Goal: Transaction & Acquisition: Purchase product/service

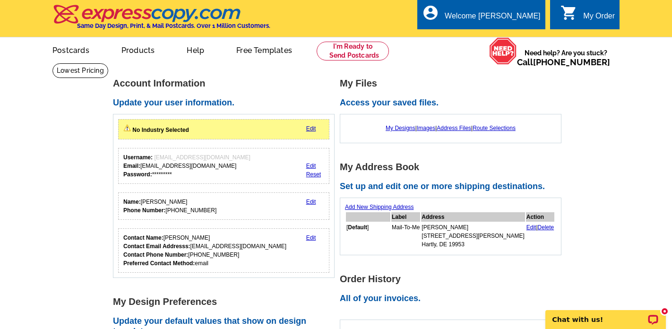
click at [404, 119] on div "My Designs | Images | Address Files | Route Selections" at bounding box center [450, 128] width 211 height 18
click at [400, 129] on link "My Designs" at bounding box center [401, 128] width 30 height 7
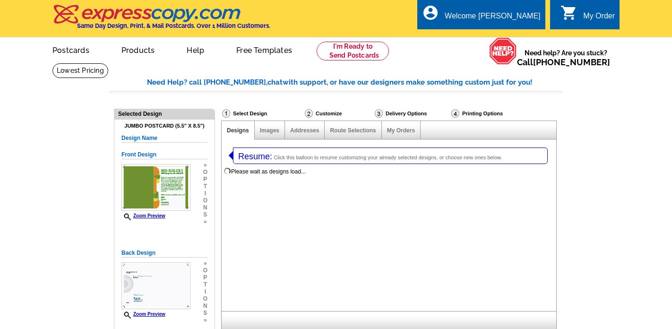
select select "1"
select select "2"
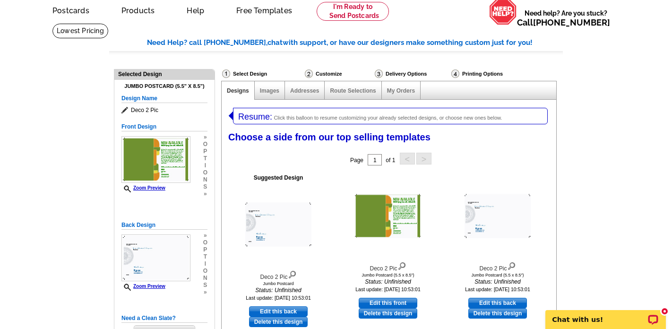
scroll to position [46, 0]
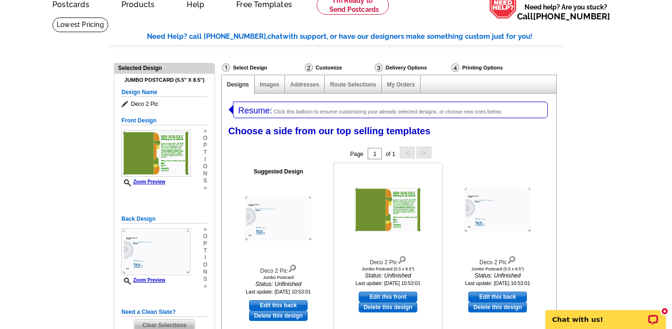
click at [373, 207] on img at bounding box center [388, 210] width 66 height 44
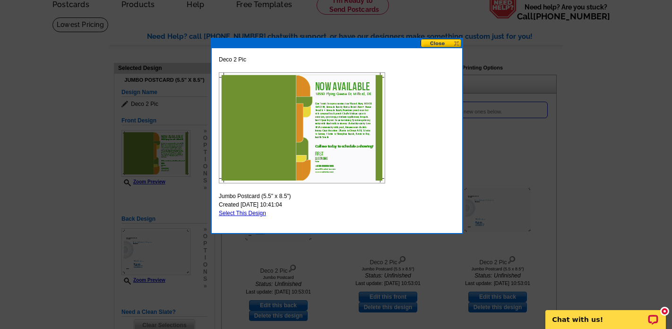
click at [259, 214] on link "Select This Design" at bounding box center [242, 213] width 47 height 7
select select "back"
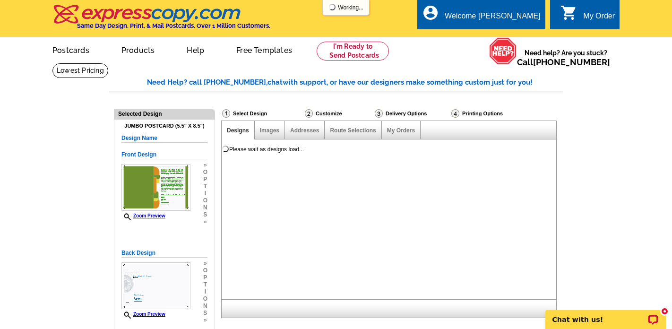
scroll to position [0, 0]
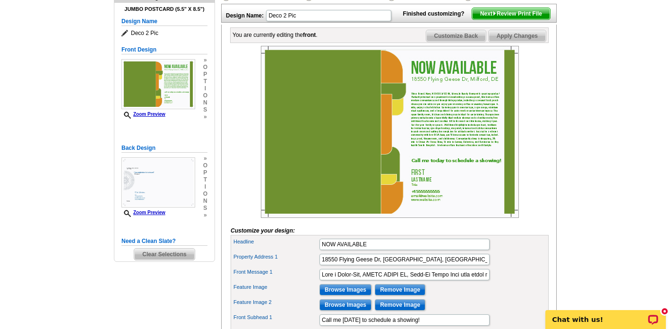
scroll to position [127, 0]
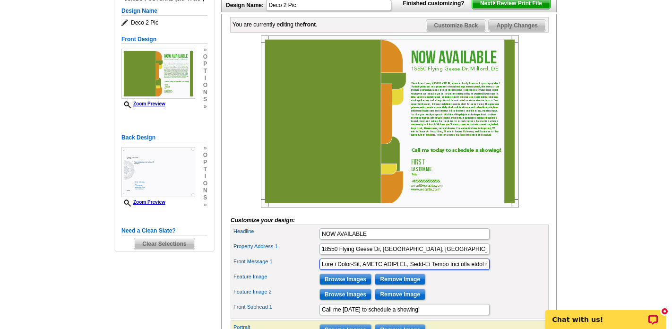
drag, startPoint x: 338, startPoint y: 280, endPoint x: 314, endPoint y: 277, distance: 24.7
click at [314, 272] on div "Front Message 1" at bounding box center [390, 264] width 314 height 15
click at [460, 270] on input "Front Message 1" at bounding box center [404, 263] width 170 height 11
drag, startPoint x: 456, startPoint y: 279, endPoint x: 483, endPoint y: 276, distance: 27.6
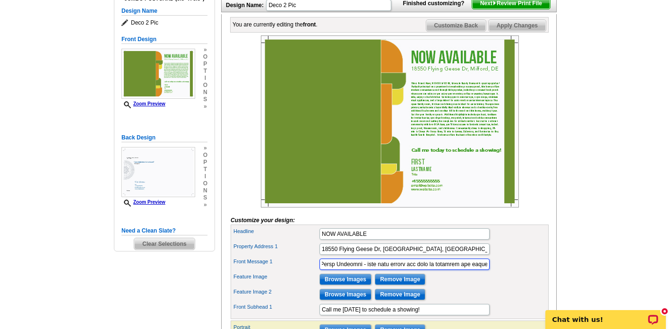
click at [485, 270] on input "Front Message 1" at bounding box center [404, 263] width 170 height 11
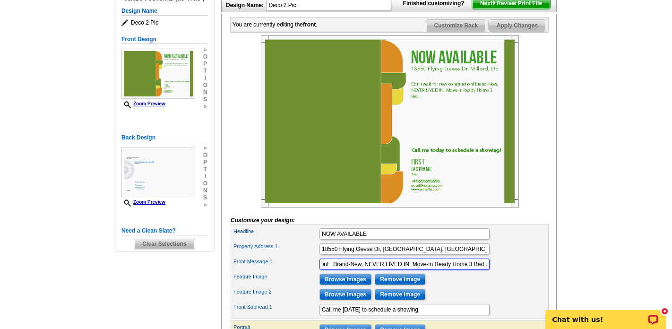
scroll to position [0, 0]
click at [480, 270] on input "Don't wait for new construction! Brand-New, NEVER LIVED IN, Move-In Ready Home …" at bounding box center [404, 263] width 170 height 11
paste input "Brand-New • Never Lived In • Move-In Ready Premium pond-view lot with covered b…"
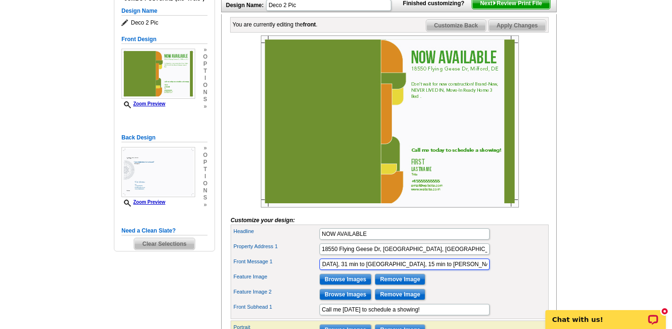
type input "Don't wait for new construction! Brand-New, NEVER LIVED IN, Move-In Ready Home.…"
click at [512, 272] on div "Front Message 1 Don't wait for new construction! Brand-New, NEVER LIVED IN, Mov…" at bounding box center [390, 264] width 314 height 15
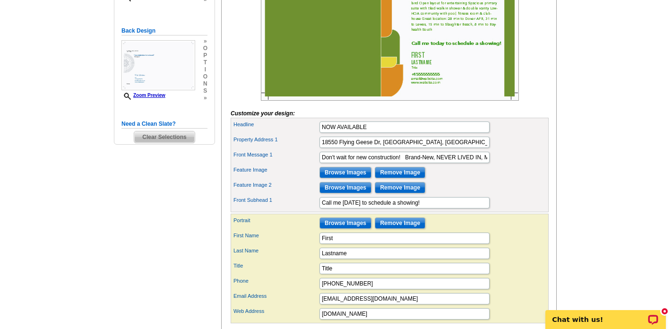
scroll to position [246, 0]
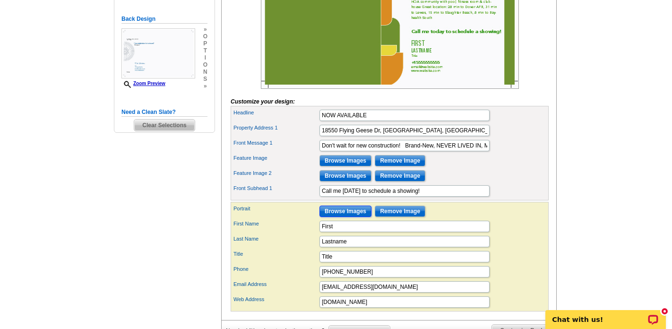
click at [349, 217] on input "Browse Images" at bounding box center [345, 211] width 52 height 11
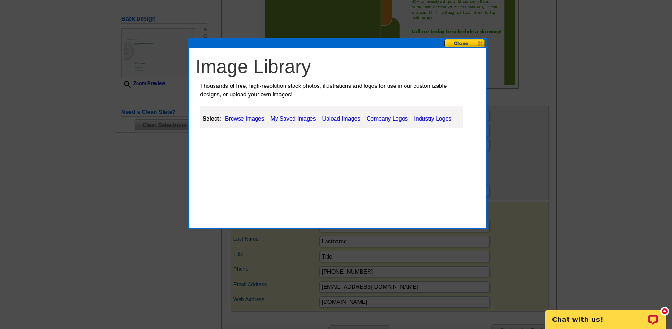
click at [345, 119] on link "Upload Images" at bounding box center [341, 118] width 43 height 11
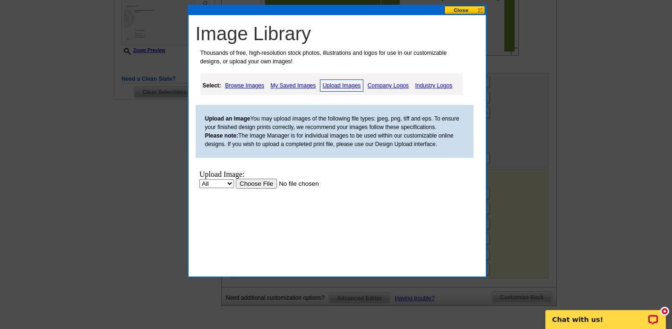
scroll to position [283, 0]
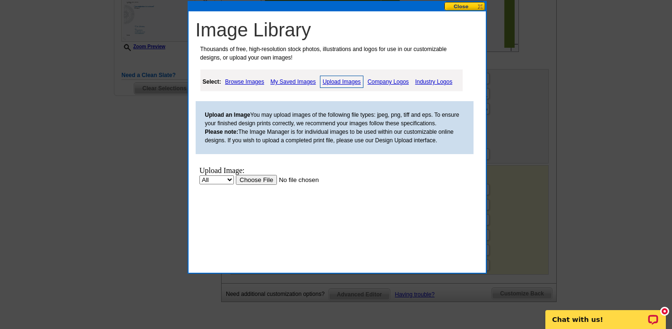
click at [228, 179] on select "All Property" at bounding box center [216, 179] width 34 height 9
click at [256, 180] on input "file" at bounding box center [295, 180] width 120 height 10
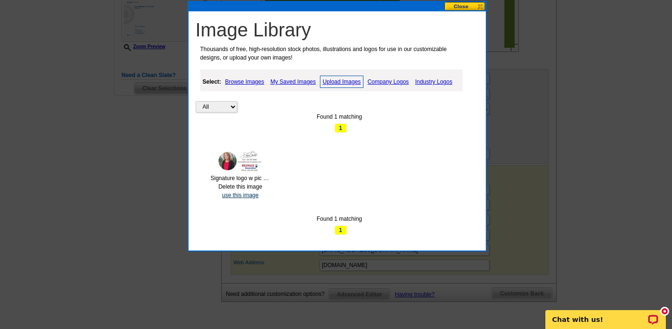
click at [242, 196] on link "use this image" at bounding box center [240, 195] width 36 height 7
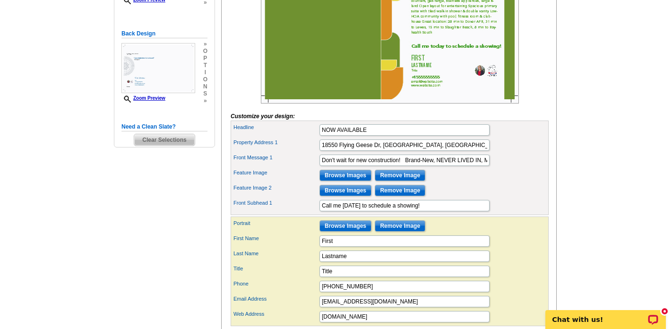
scroll to position [223, 0]
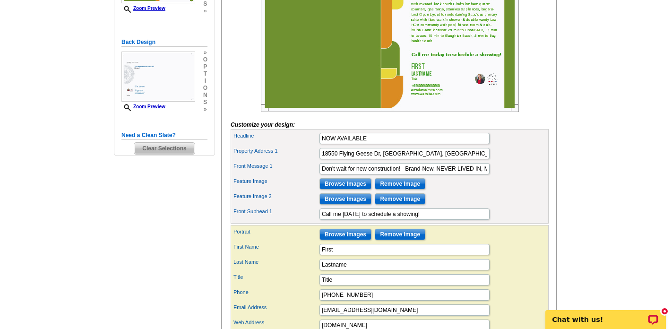
click at [418, 83] on img at bounding box center [390, 26] width 258 height 172
drag, startPoint x: 339, startPoint y: 263, endPoint x: 297, endPoint y: 261, distance: 41.7
click at [297, 257] on div "First Name First" at bounding box center [390, 249] width 314 height 15
type input "[PERSON_NAME]"
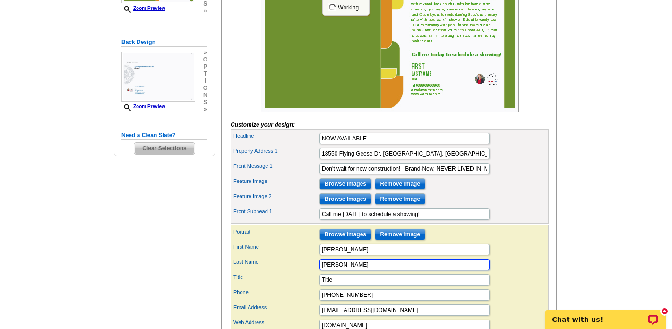
type input "Sawchak"
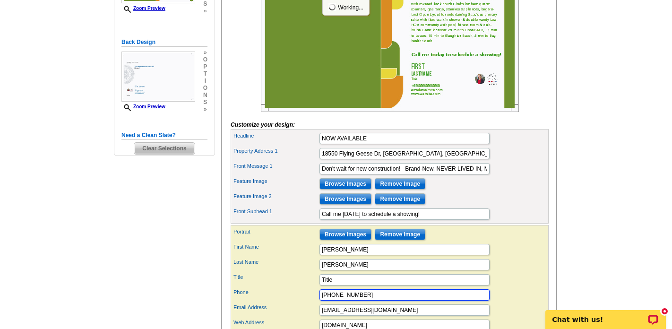
drag, startPoint x: 369, startPoint y: 311, endPoint x: 297, endPoint y: 309, distance: 72.3
click at [297, 302] on div "Phone +15555555555" at bounding box center [390, 294] width 314 height 15
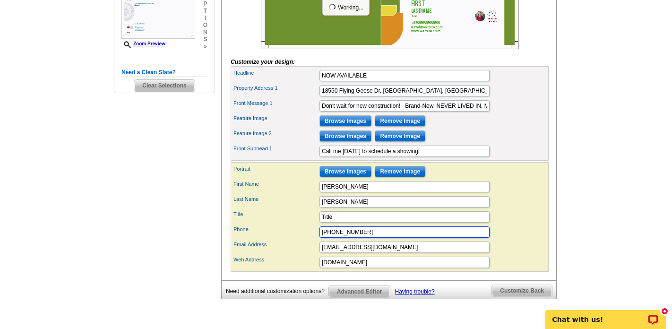
scroll to position [295, 0]
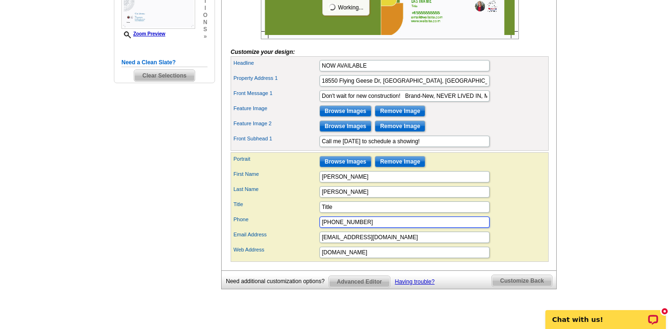
type input "302 242 4686"
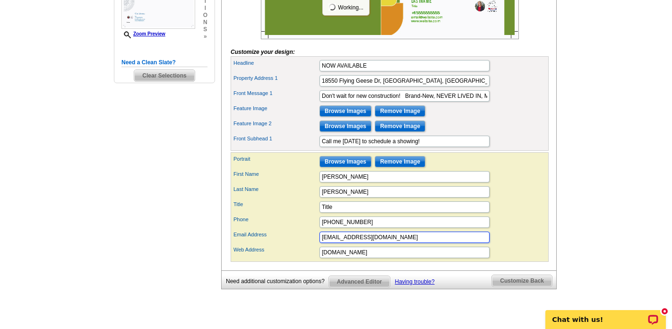
drag, startPoint x: 380, startPoint y: 254, endPoint x: 313, endPoint y: 254, distance: 67.1
click at [313, 245] on div "Email Address email@website.com" at bounding box center [390, 237] width 314 height 15
type input "Doreen@DoreenHomeSales.com"
drag, startPoint x: 376, startPoint y: 267, endPoint x: 309, endPoint y: 264, distance: 67.2
click at [309, 260] on div "Web Address www.website.com" at bounding box center [390, 252] width 314 height 15
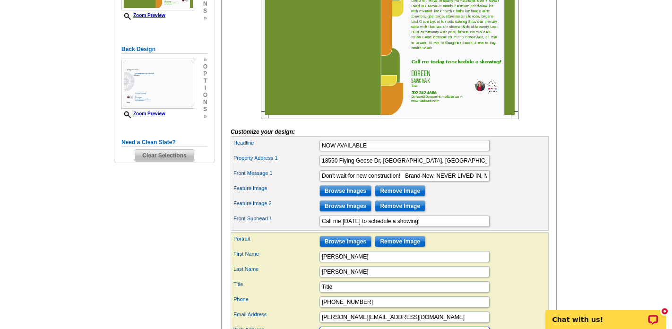
scroll to position [188, 0]
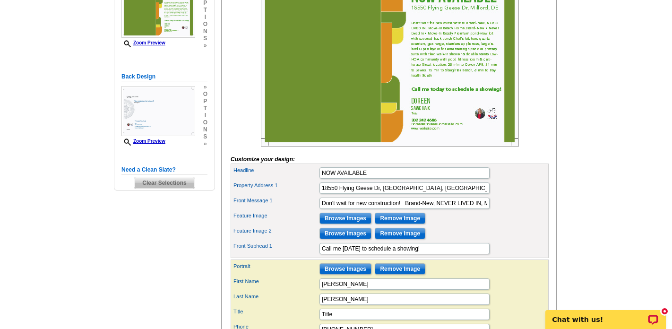
type input "www.DoreenHomeSales.com"
click at [490, 128] on img at bounding box center [390, 60] width 258 height 172
click at [485, 129] on img at bounding box center [390, 60] width 258 height 172
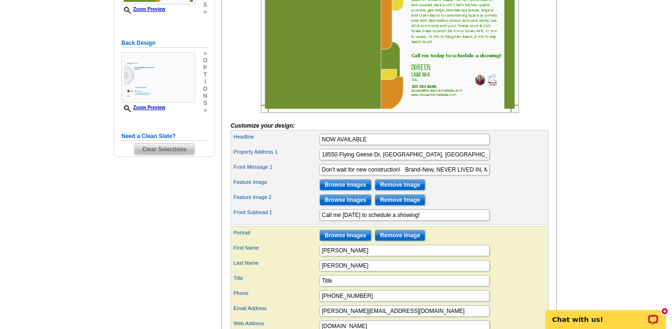
scroll to position [225, 0]
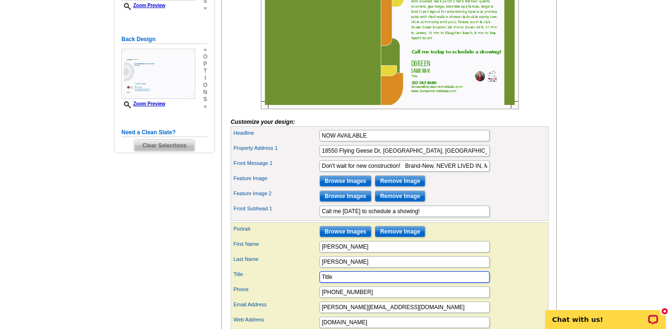
click at [347, 283] on input "Title" at bounding box center [404, 276] width 170 height 11
type input "T"
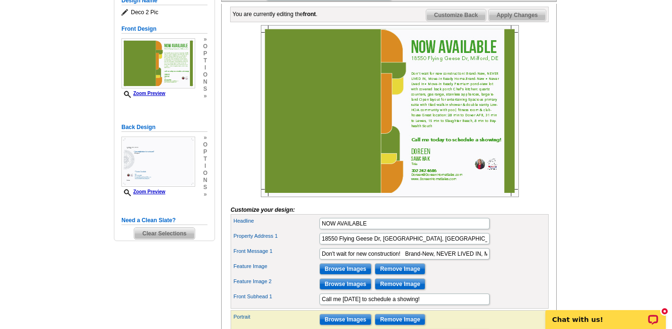
scroll to position [138, 0]
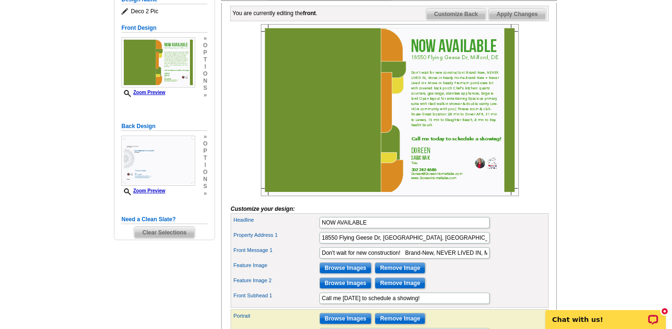
click at [511, 87] on img at bounding box center [390, 110] width 258 height 172
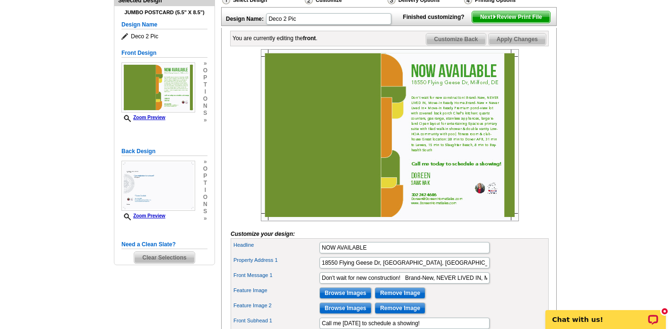
scroll to position [125, 0]
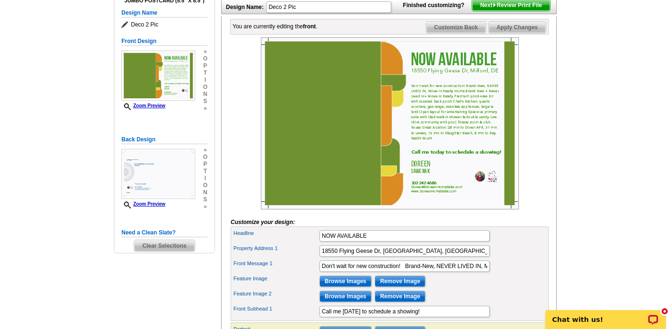
click at [459, 78] on img at bounding box center [390, 123] width 258 height 172
click at [304, 128] on img at bounding box center [390, 123] width 258 height 172
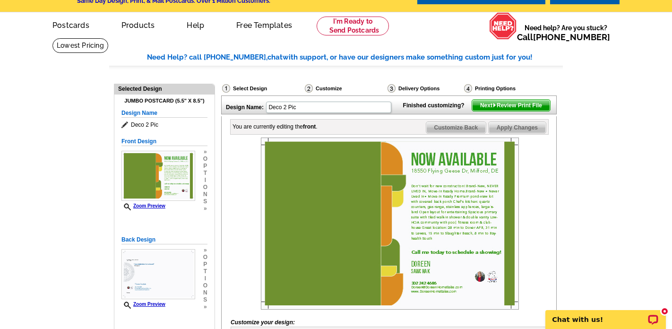
scroll to position [0, 0]
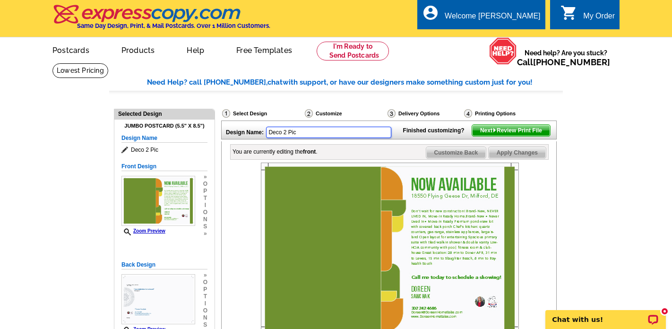
click at [301, 132] on input "Deco 2 Pic" at bounding box center [328, 132] width 125 height 11
click at [252, 113] on div "Select Design" at bounding box center [262, 115] width 83 height 12
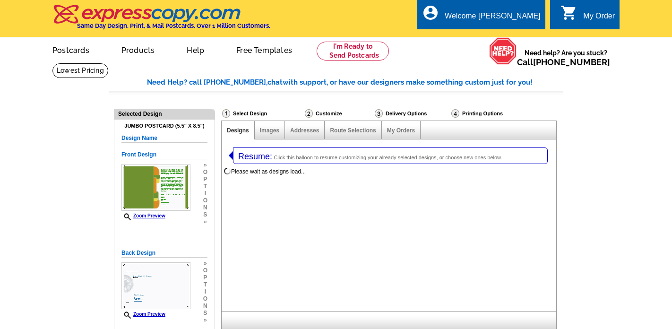
select select "1"
select select "2"
select select "785"
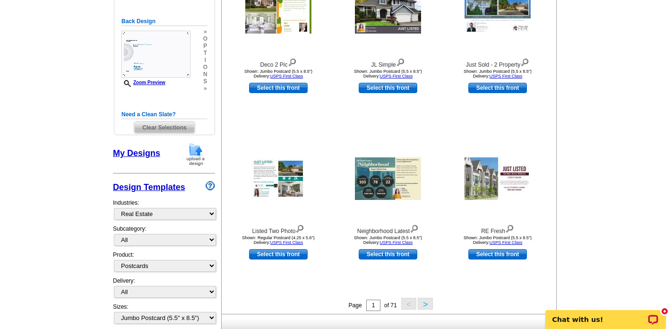
scroll to position [246, 0]
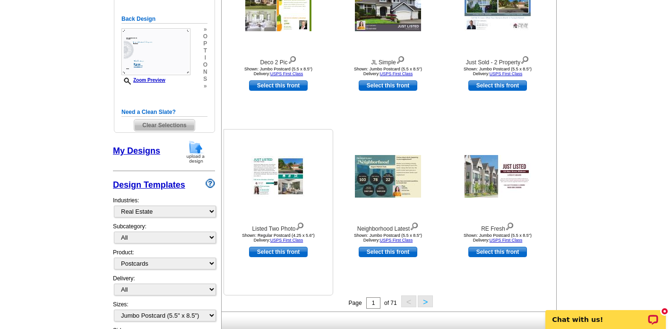
click at [280, 254] on link "Select this front" at bounding box center [278, 252] width 59 height 10
select select "1"
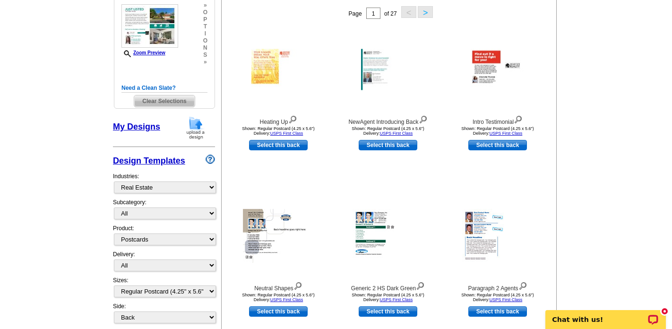
scroll to position [180, 0]
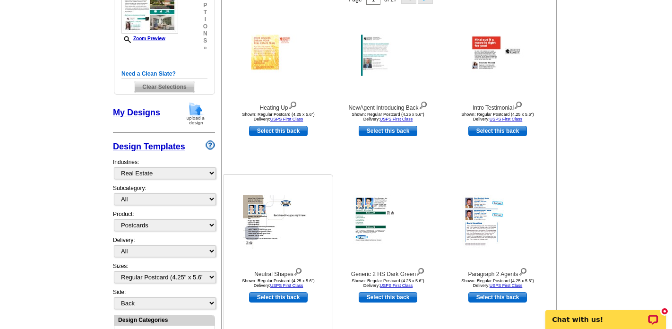
click at [294, 299] on link "Select this back" at bounding box center [278, 297] width 59 height 10
select select "front"
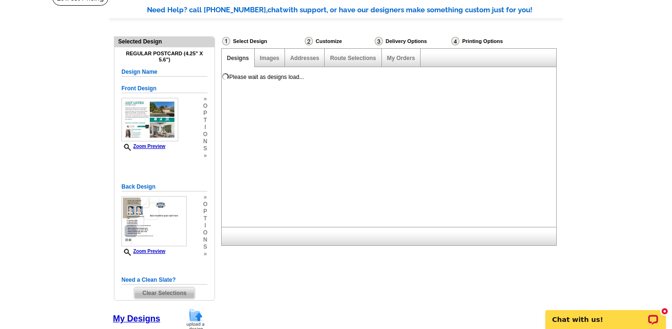
scroll to position [86, 0]
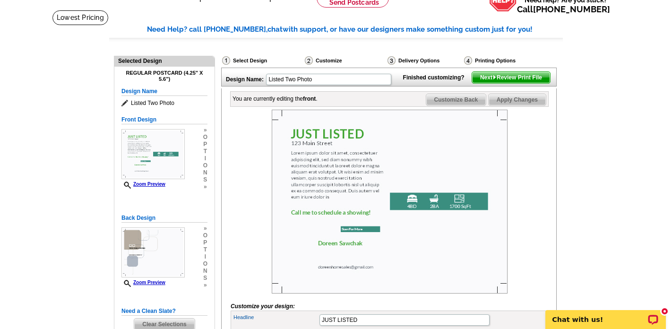
scroll to position [54, 0]
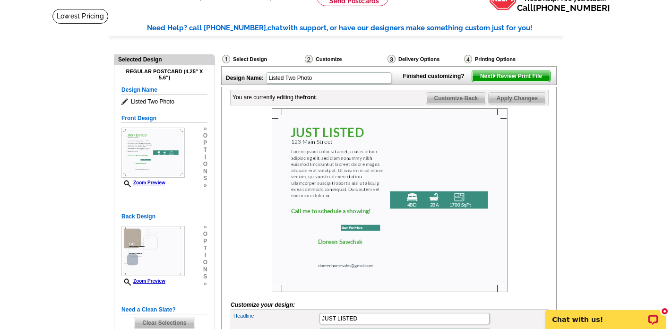
click at [350, 152] on img at bounding box center [390, 200] width 236 height 184
click at [336, 185] on img at bounding box center [390, 200] width 236 height 184
click at [348, 147] on img at bounding box center [390, 200] width 236 height 184
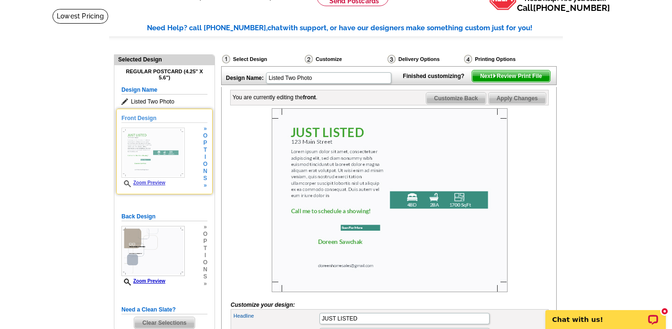
click at [166, 127] on div "Front Design Zoom Preview » o p t i o n s »" at bounding box center [164, 151] width 86 height 75
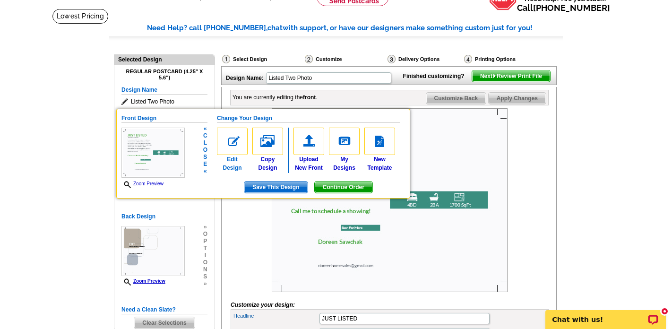
click at [228, 146] on img at bounding box center [232, 141] width 31 height 27
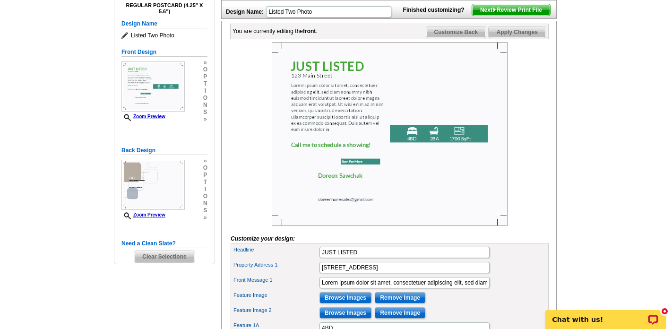
scroll to position [121, 0]
click at [346, 89] on img at bounding box center [390, 134] width 236 height 184
click at [406, 152] on img at bounding box center [390, 134] width 236 height 184
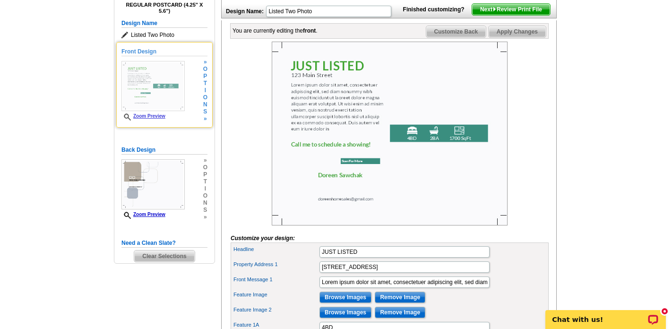
click at [203, 100] on span "o" at bounding box center [205, 97] width 4 height 7
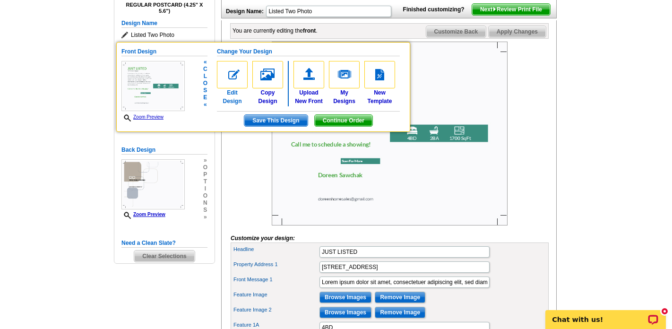
click at [233, 95] on link "Edit Design" at bounding box center [232, 83] width 31 height 44
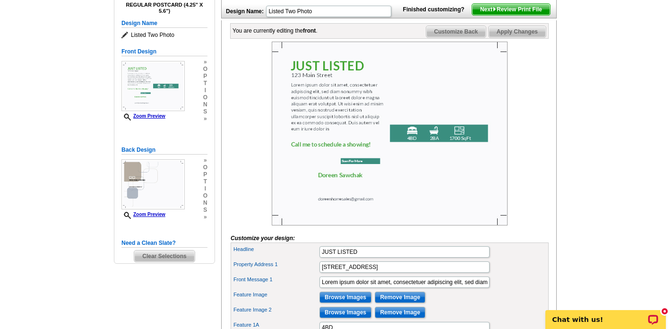
click at [405, 159] on img at bounding box center [390, 134] width 236 height 184
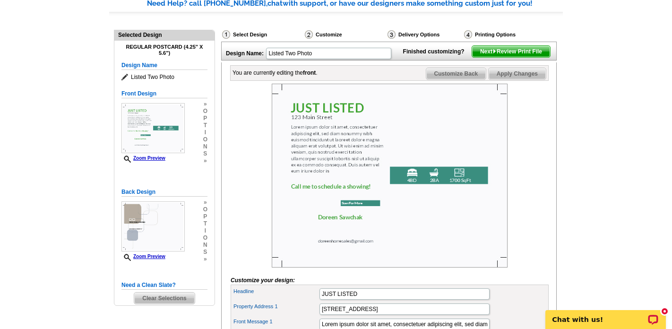
scroll to position [80, 0]
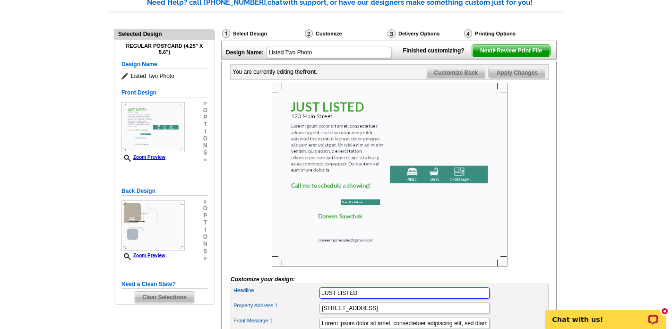
drag, startPoint x: 361, startPoint y: 307, endPoint x: 305, endPoint y: 306, distance: 56.2
click at [305, 301] on div "Headline JUST LISTED" at bounding box center [390, 292] width 314 height 15
type input "N"
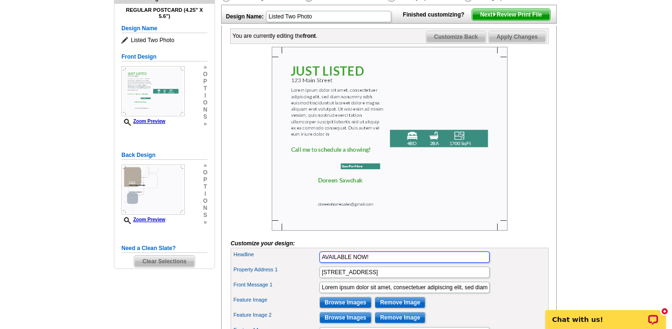
scroll to position [116, 0]
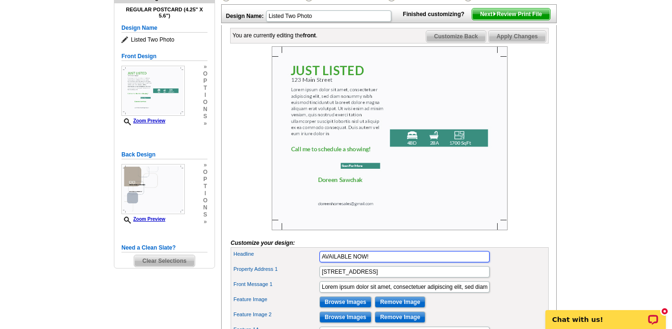
type input "AVAILABLE NOW!"
drag, startPoint x: 368, startPoint y: 288, endPoint x: 284, endPoint y: 286, distance: 84.1
click at [284, 279] on div "Property Address 1 123 Main Street" at bounding box center [390, 271] width 314 height 15
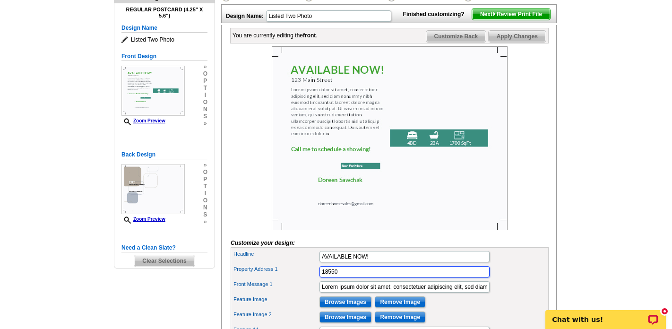
type input "18550 Flying Geese Dr, Milford, DE"
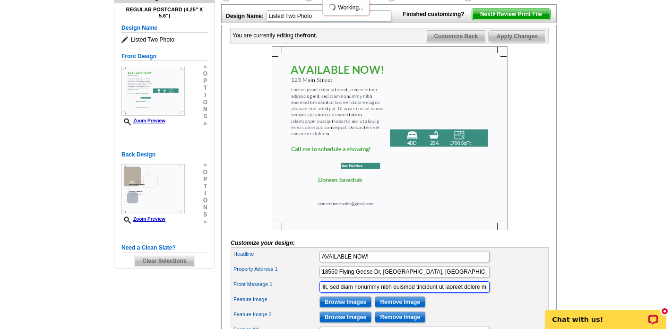
scroll to position [0, 227]
drag, startPoint x: 322, startPoint y: 300, endPoint x: 484, endPoint y: 294, distance: 161.7
click at [484, 293] on input "Lorem ipsum dolor sit amet, consectetuer adipiscing elit, sed diam nonummy nibh…" at bounding box center [404, 286] width 170 height 11
drag, startPoint x: 325, startPoint y: 301, endPoint x: 499, endPoint y: 301, distance: 174.4
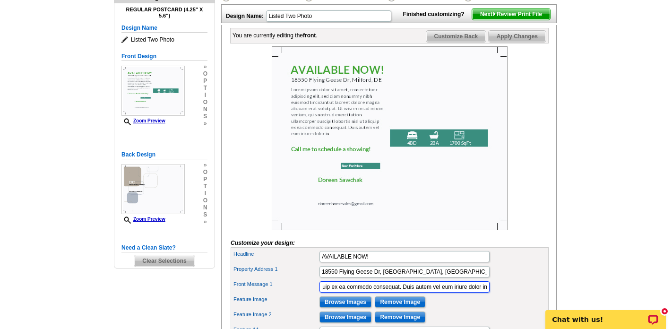
click at [499, 294] on div "Front Message 1 si enim ad minim veniam, quis nostrud exerci tation ullamcorper…" at bounding box center [390, 286] width 314 height 15
type input "s"
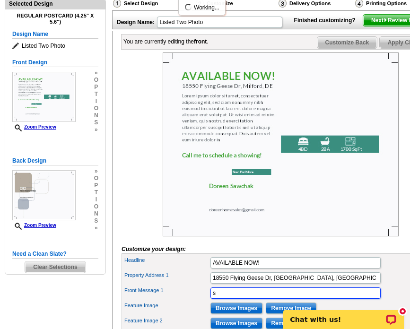
click at [228, 299] on input "s" at bounding box center [295, 292] width 170 height 11
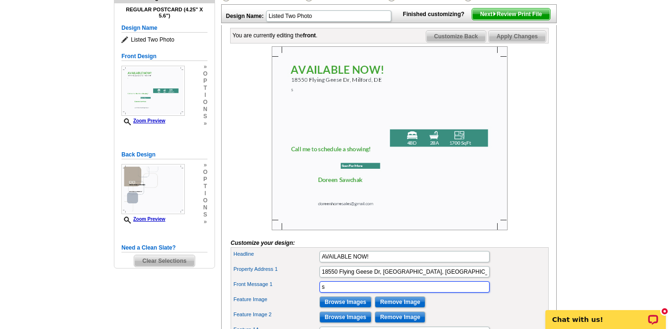
click at [329, 293] on input "s" at bounding box center [404, 286] width 170 height 11
paste input "Brand-New • Never Lived In • Move-In Ready Premium pond-view lot with covered b…"
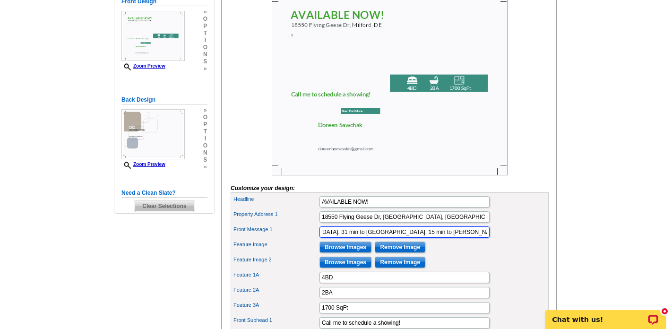
scroll to position [172, 0]
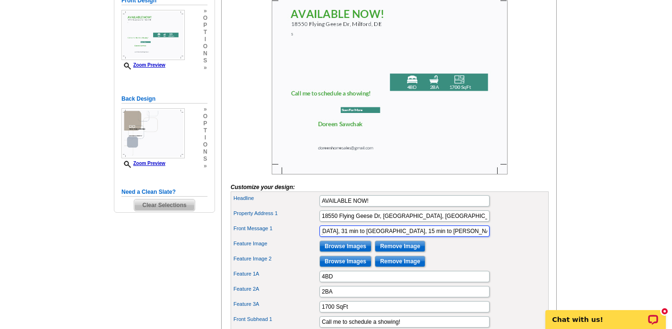
type input "Brand-New • Never Lived In • Move-In Ready Premium pond-view lot with covered b…"
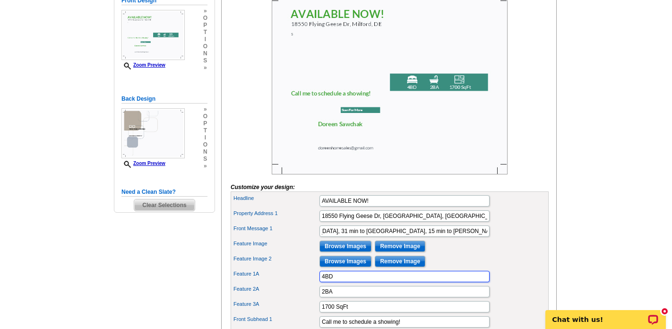
scroll to position [0, 0]
drag, startPoint x: 326, startPoint y: 290, endPoint x: 317, endPoint y: 290, distance: 9.5
click at [317, 284] on div "Feature 1A 4BD" at bounding box center [390, 276] width 314 height 15
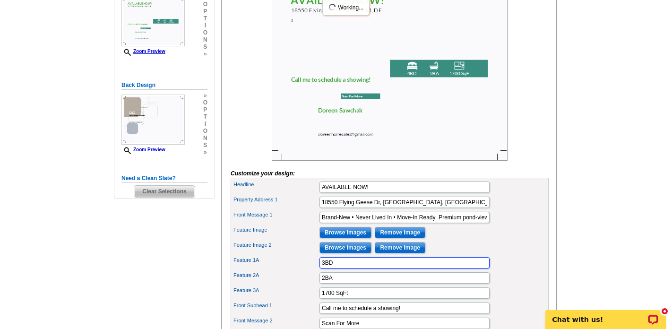
scroll to position [189, 0]
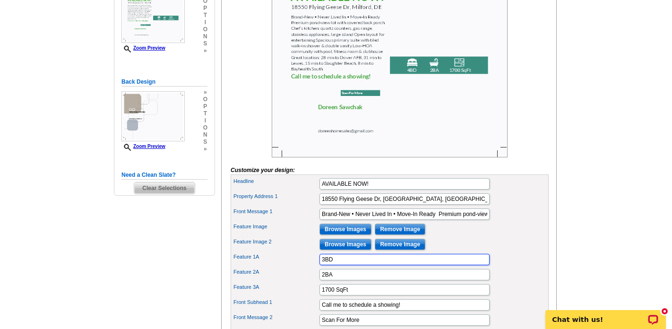
type input "3BD"
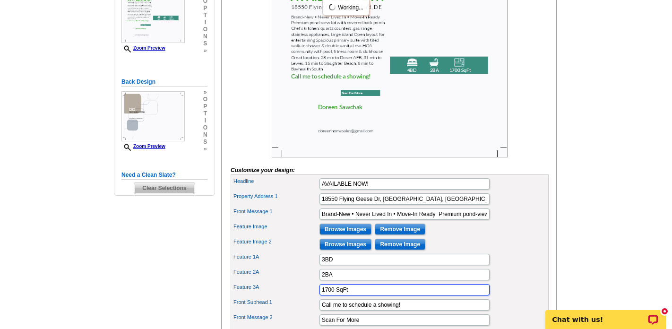
click at [335, 295] on input "1700 SqFt" at bounding box center [404, 289] width 170 height 11
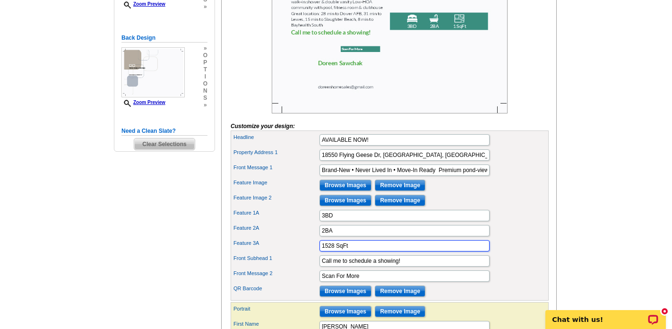
scroll to position [231, 0]
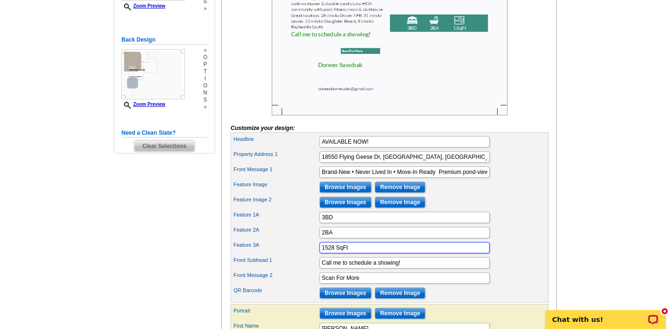
type input "1528 SqFt"
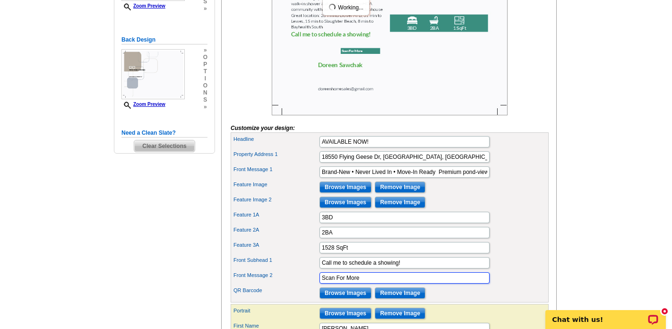
drag, startPoint x: 367, startPoint y: 295, endPoint x: 300, endPoint y: 290, distance: 66.8
click at [300, 285] on div "Front Message 2 Scan For More" at bounding box center [390, 277] width 314 height 15
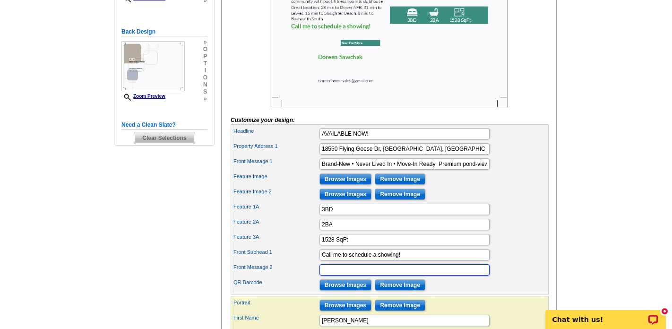
scroll to position [240, 0]
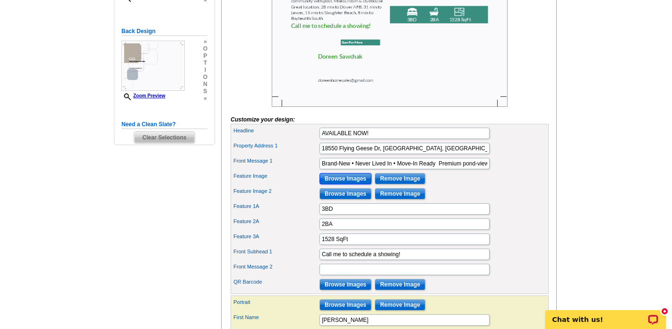
click at [337, 184] on input "Browse Images" at bounding box center [345, 178] width 52 height 11
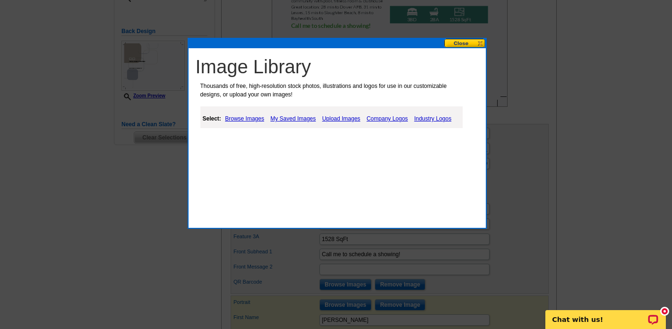
click at [244, 119] on link "Browse Images" at bounding box center [245, 118] width 44 height 11
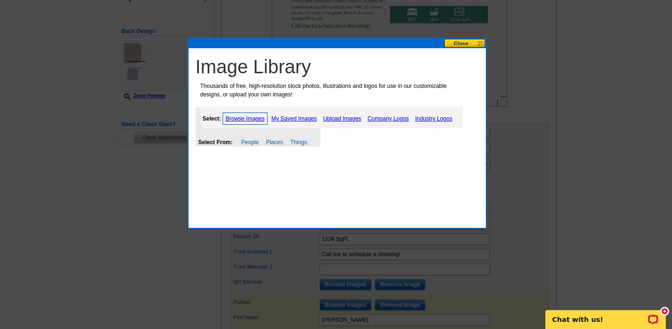
click at [342, 118] on link "Upload Images" at bounding box center [342, 118] width 43 height 11
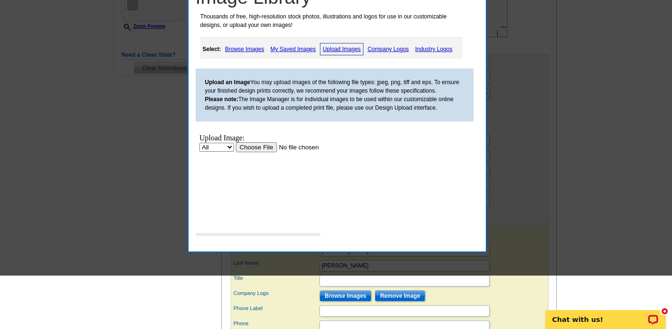
scroll to position [341, 0]
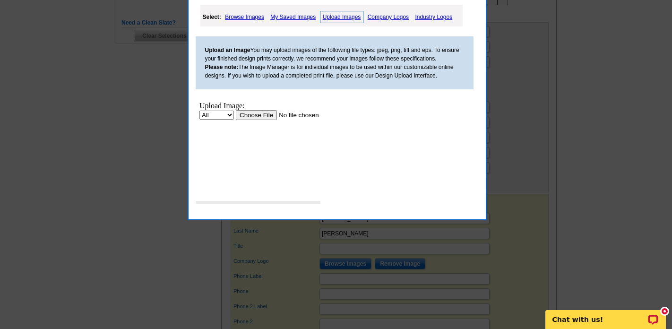
click at [262, 113] on input "file" at bounding box center [295, 115] width 120 height 10
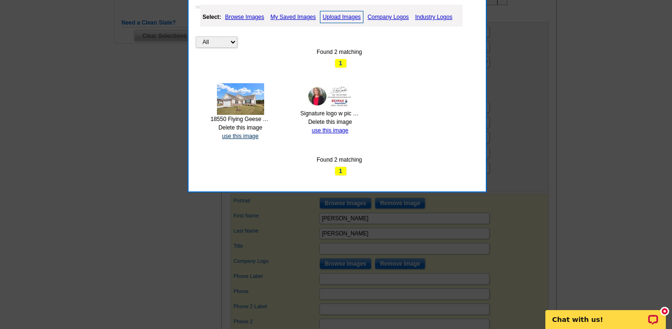
click at [247, 133] on link "use this image" at bounding box center [240, 136] width 36 height 7
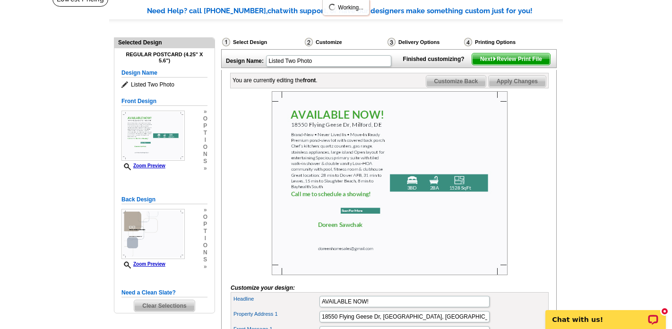
scroll to position [73, 0]
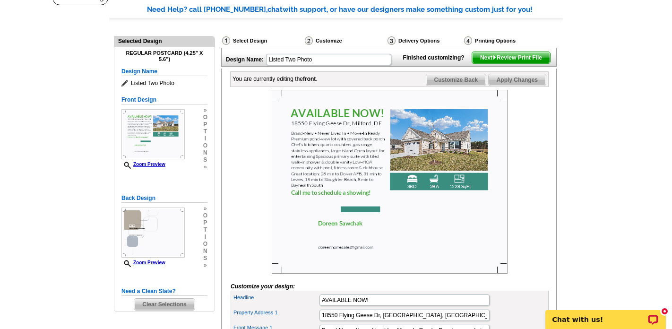
click at [460, 160] on img at bounding box center [390, 182] width 236 height 184
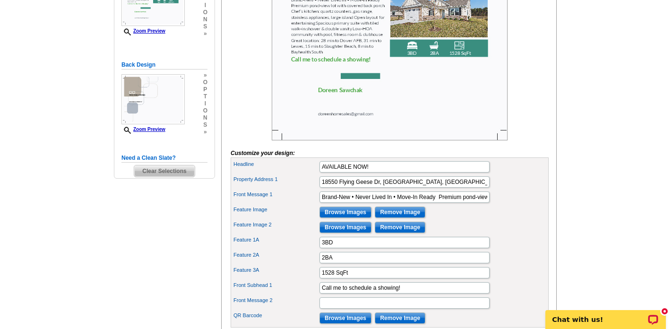
scroll to position [220, 0]
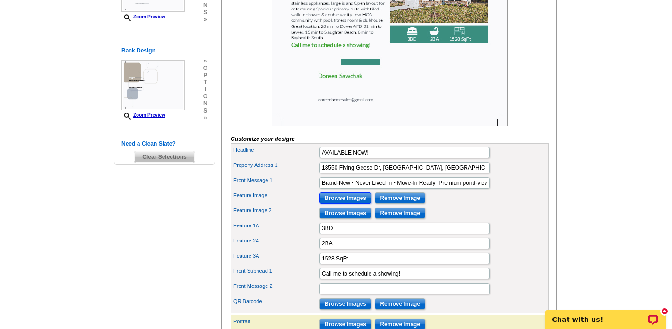
click at [345, 204] on input "Browse Images" at bounding box center [345, 197] width 52 height 11
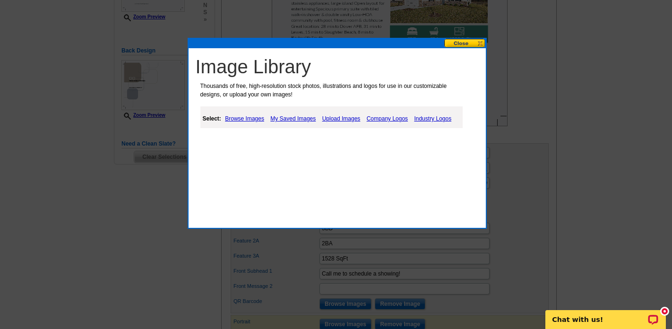
click at [333, 121] on link "Upload Images" at bounding box center [341, 118] width 43 height 11
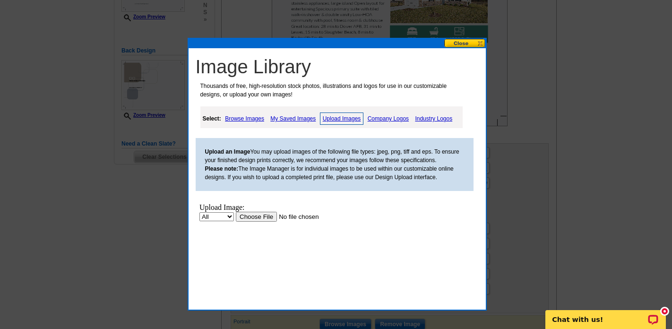
scroll to position [0, 0]
click at [262, 218] on input "file" at bounding box center [295, 217] width 120 height 10
click at [265, 215] on input "file" at bounding box center [295, 217] width 120 height 10
click at [269, 216] on input "file" at bounding box center [295, 217] width 120 height 10
click at [291, 113] on link "My Saved Images" at bounding box center [293, 118] width 50 height 11
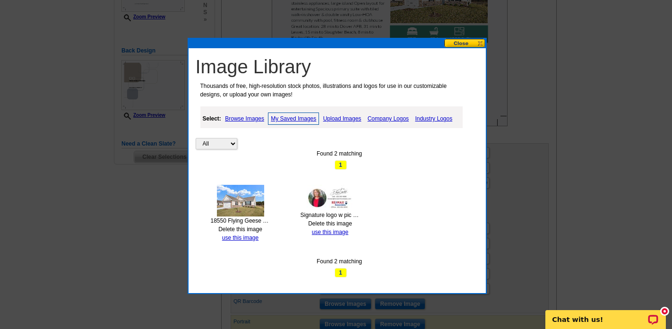
click at [337, 117] on link "Upload Images" at bounding box center [342, 118] width 43 height 11
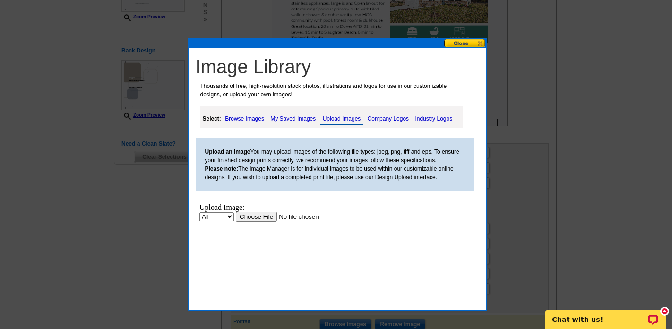
scroll to position [224, 0]
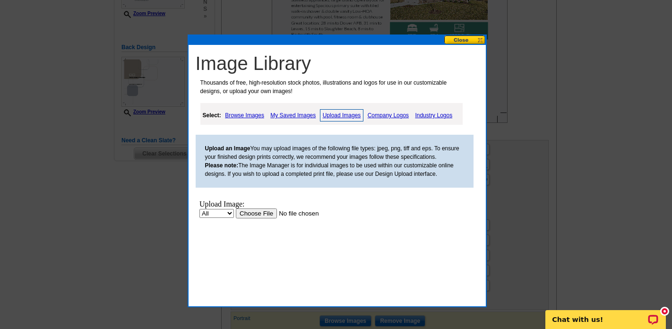
click at [261, 214] on input "file" at bounding box center [295, 213] width 120 height 10
click at [258, 214] on input "file" at bounding box center [295, 213] width 120 height 10
click at [263, 214] on input "file" at bounding box center [295, 213] width 120 height 10
click at [477, 41] on button at bounding box center [465, 39] width 42 height 9
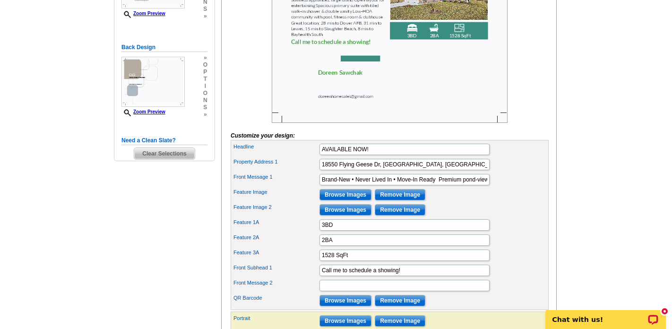
click at [477, 41] on img at bounding box center [390, 31] width 236 height 184
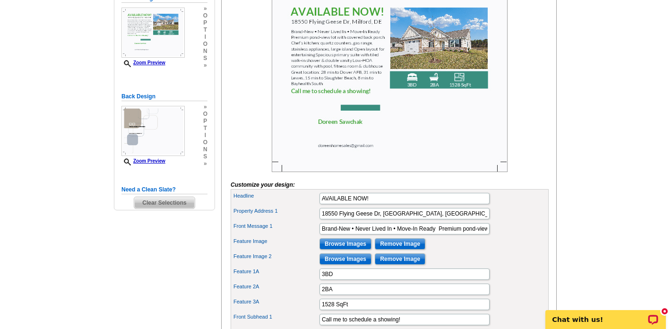
scroll to position [177, 0]
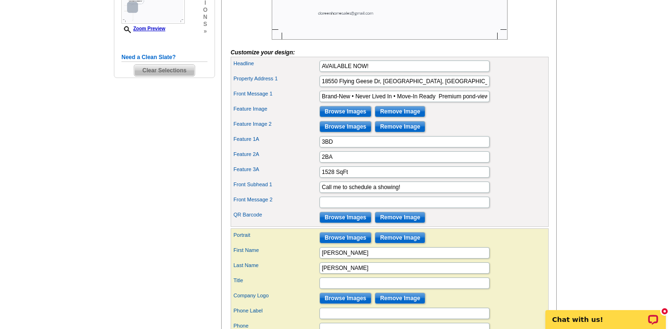
scroll to position [309, 0]
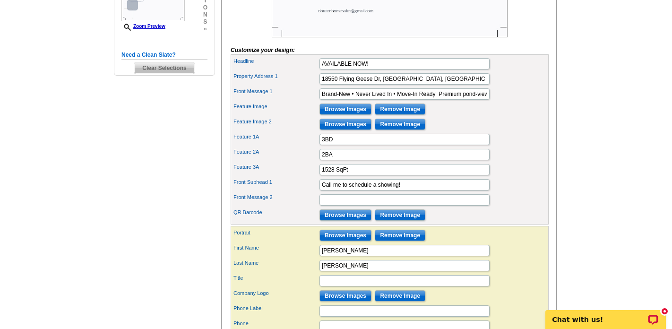
click at [356, 241] on input "Browse Images" at bounding box center [345, 235] width 52 height 11
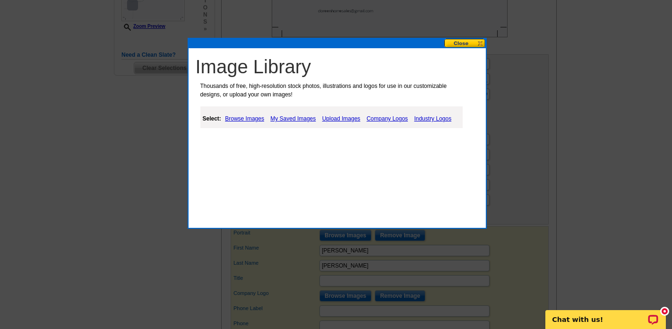
click at [478, 44] on button at bounding box center [465, 43] width 42 height 9
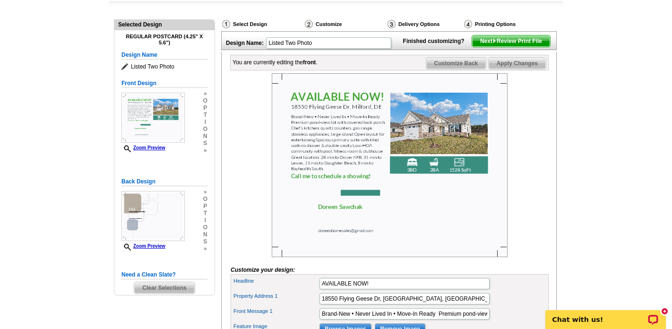
scroll to position [91, 0]
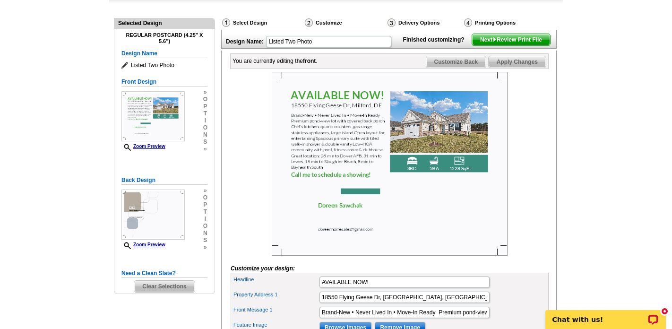
click at [411, 178] on img at bounding box center [390, 164] width 236 height 184
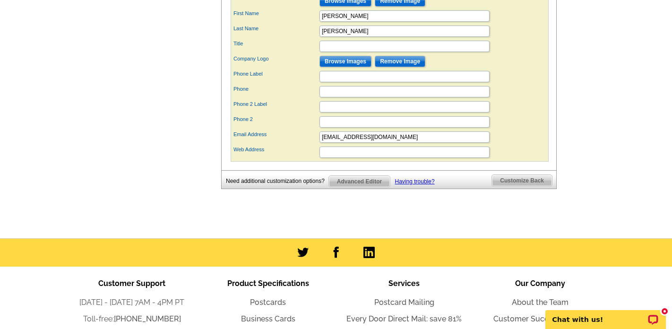
scroll to position [629, 0]
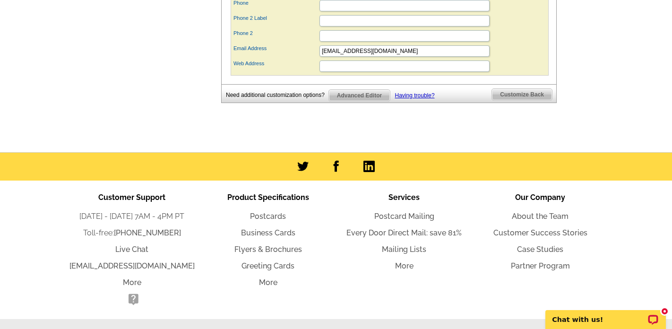
click at [370, 101] on span "Advanced Editor" at bounding box center [359, 95] width 61 height 11
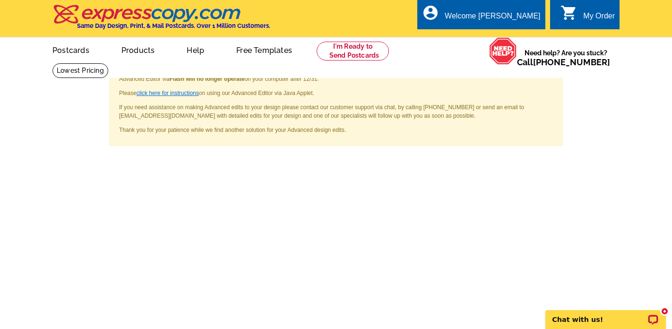
click at [172, 93] on link "click here for instructions" at bounding box center [168, 93] width 62 height 7
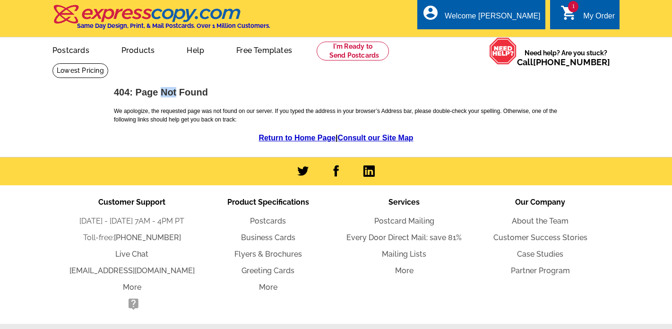
click at [171, 94] on h1 "404: Page Not Found" at bounding box center [336, 92] width 444 height 10
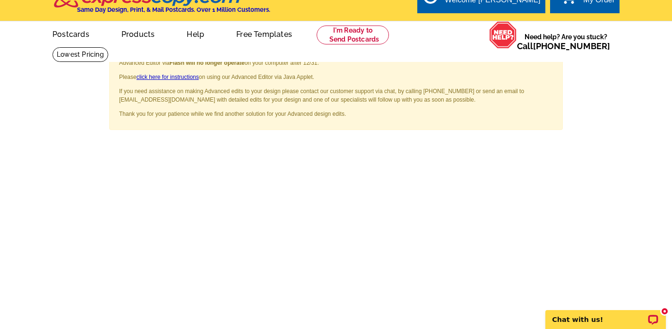
scroll to position [20, 0]
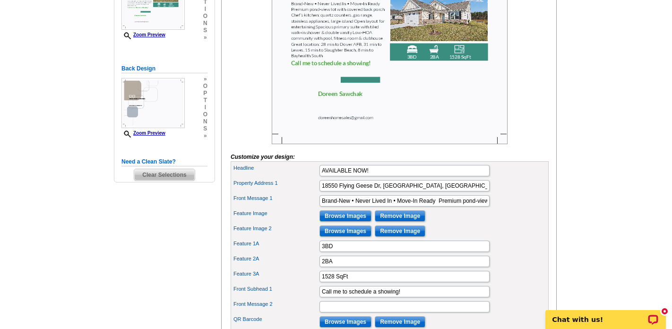
scroll to position [225, 0]
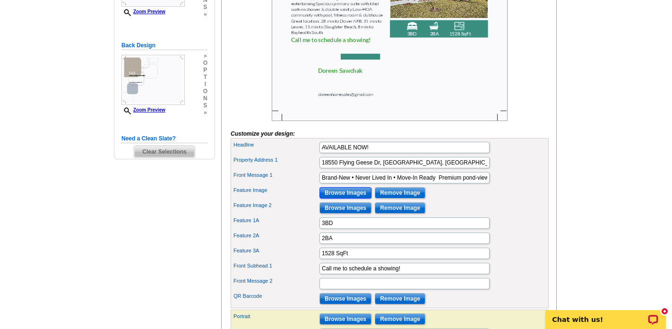
click at [359, 198] on input "Browse Images" at bounding box center [345, 192] width 52 height 11
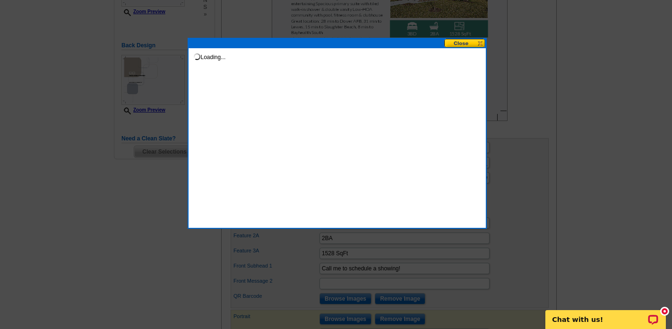
click at [359, 209] on div "Loading..." at bounding box center [337, 133] width 299 height 191
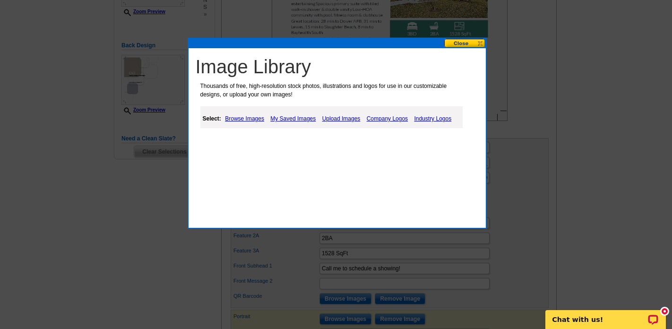
click at [339, 119] on link "Upload Images" at bounding box center [341, 118] width 43 height 11
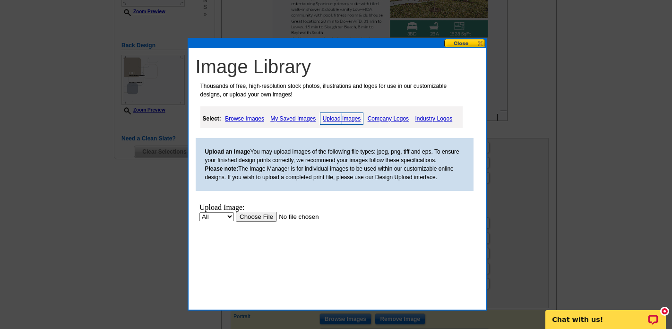
scroll to position [0, 0]
click at [336, 119] on link "Upload Images" at bounding box center [342, 118] width 44 height 12
click at [302, 120] on link "My Saved Images" at bounding box center [293, 118] width 50 height 11
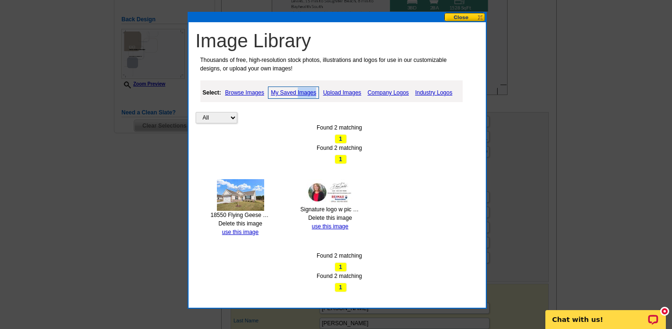
scroll to position [252, 0]
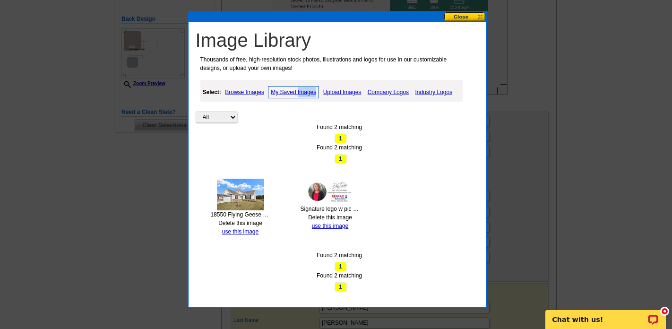
click at [342, 93] on link "Upload Images" at bounding box center [342, 91] width 43 height 11
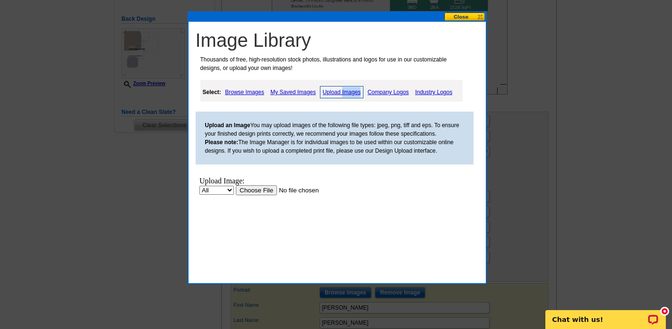
scroll to position [0, 0]
click at [264, 191] on input "file" at bounding box center [295, 190] width 120 height 10
click at [476, 18] on button at bounding box center [465, 16] width 42 height 9
click at [476, 18] on img at bounding box center [390, 3] width 236 height 184
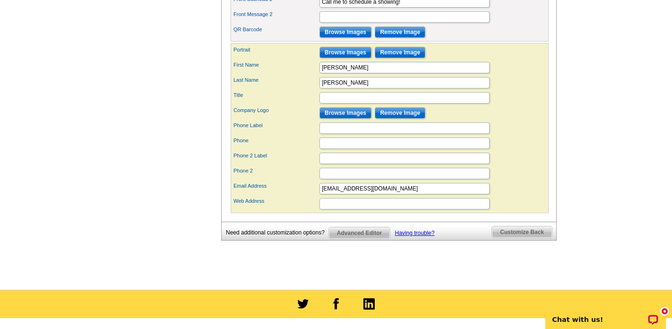
scroll to position [494, 0]
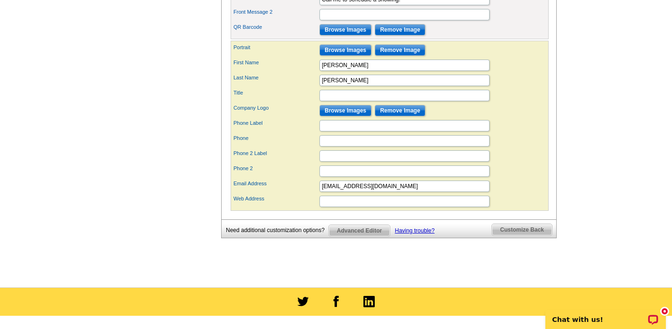
click at [374, 236] on span "Advanced Editor" at bounding box center [359, 230] width 61 height 11
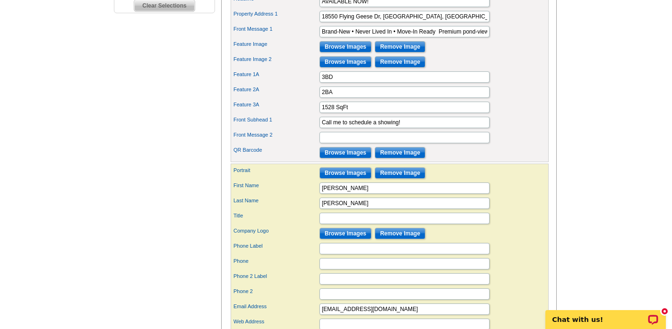
scroll to position [440, 0]
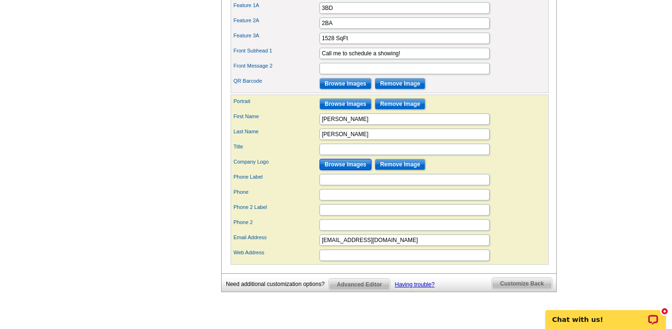
click at [345, 170] on input "Browse Images" at bounding box center [345, 164] width 52 height 11
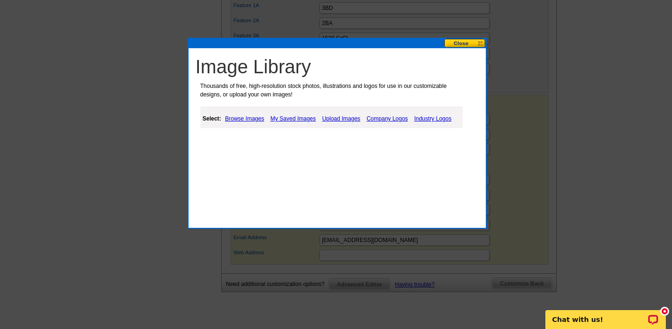
click at [296, 118] on link "My Saved Images" at bounding box center [293, 118] width 50 height 11
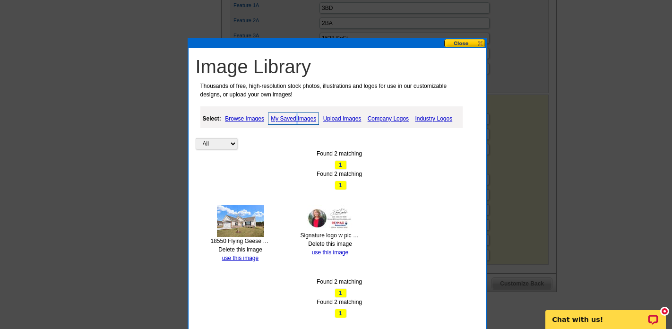
click at [327, 221] on img at bounding box center [330, 218] width 47 height 26
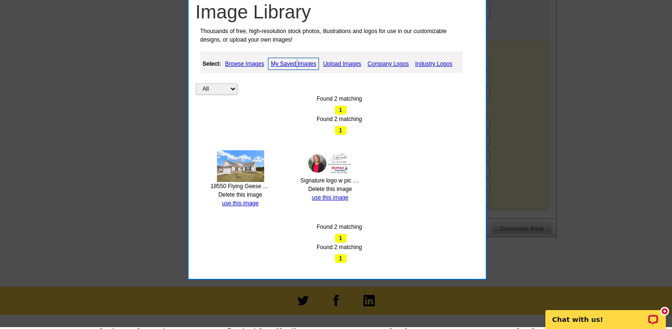
scroll to position [510, 0]
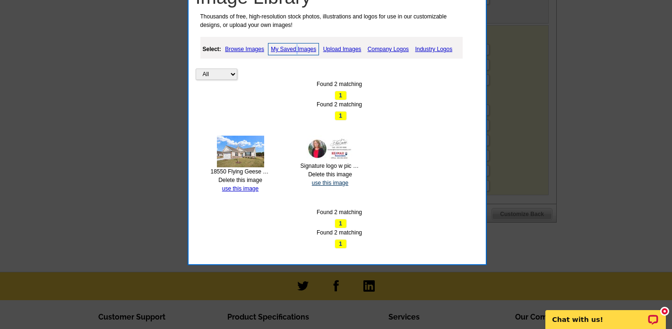
click at [335, 184] on link "use this image" at bounding box center [330, 183] width 36 height 7
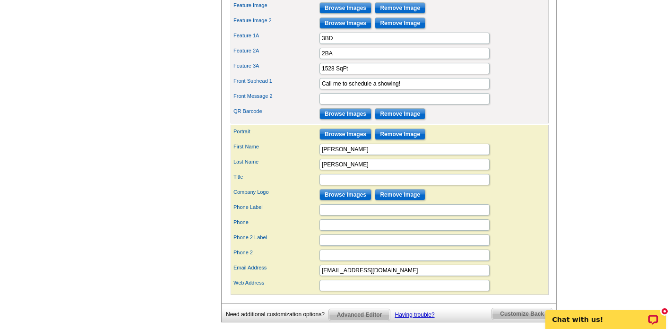
scroll to position [414, 0]
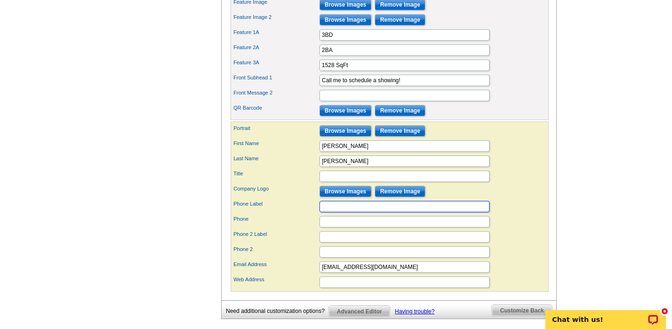
click at [356, 212] on input "Phone Label" at bounding box center [404, 206] width 170 height 11
type input "3022424686"
click at [325, 212] on input "3022424686" at bounding box center [404, 206] width 170 height 11
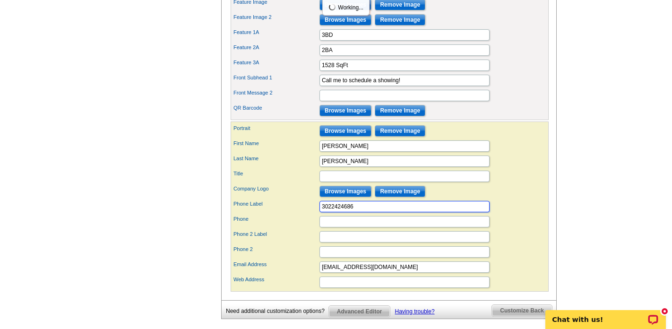
click at [325, 212] on input "3022424686" at bounding box center [404, 206] width 170 height 11
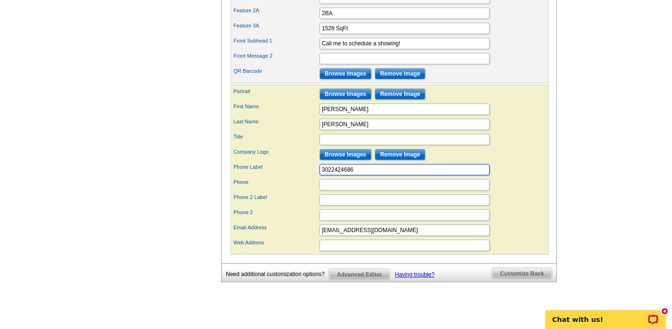
scroll to position [452, 0]
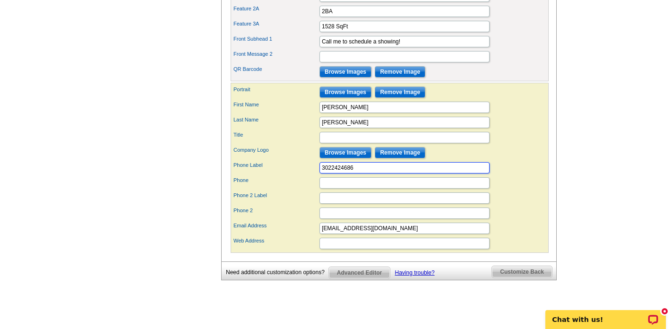
click at [324, 173] on input "3022424686" at bounding box center [404, 167] width 170 height 11
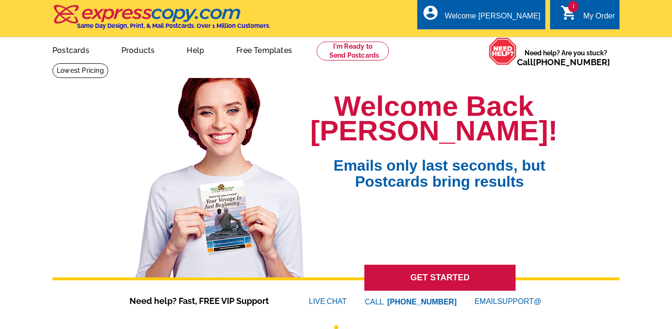
click at [578, 14] on link "1 shopping_cart My Order" at bounding box center [587, 16] width 54 height 12
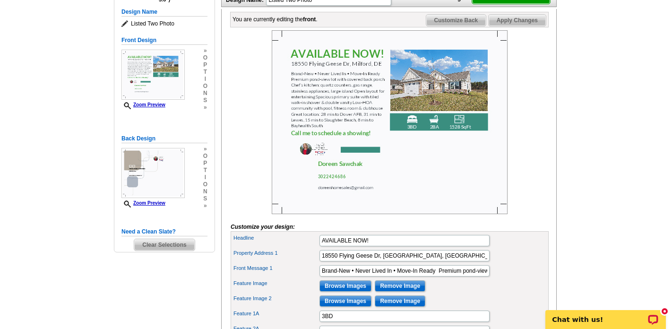
scroll to position [155, 0]
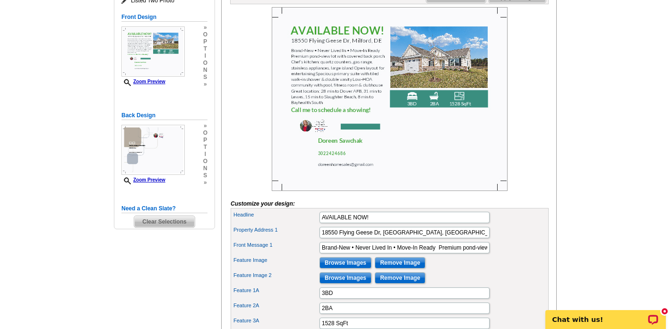
click at [379, 135] on img at bounding box center [390, 99] width 236 height 184
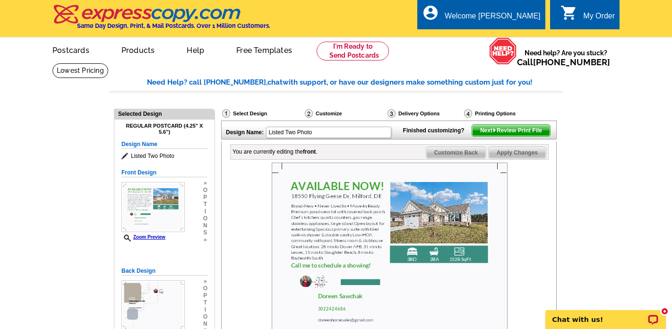
scroll to position [8, 0]
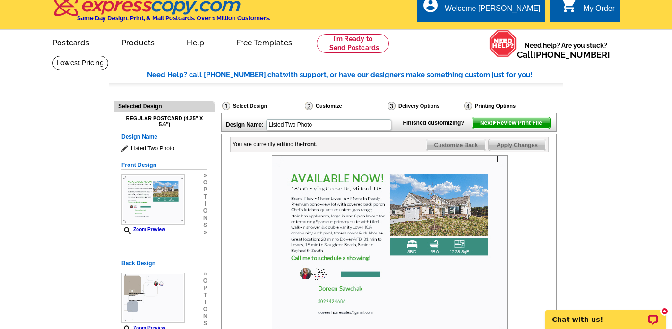
click at [184, 121] on h4 "Regular Postcard (4.25" x 5.6")" at bounding box center [164, 121] width 86 height 12
click at [73, 43] on link "Postcards" at bounding box center [70, 42] width 66 height 22
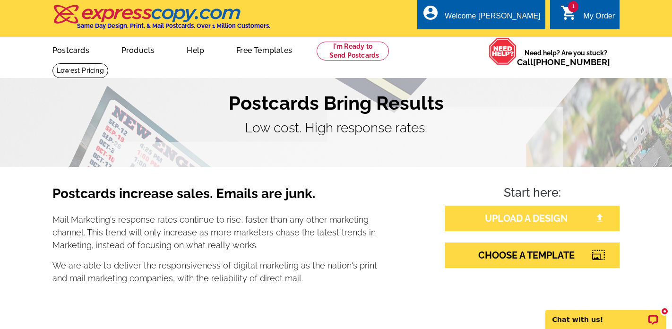
click at [520, 215] on link "UPLOAD A DESIGN" at bounding box center [532, 219] width 175 height 26
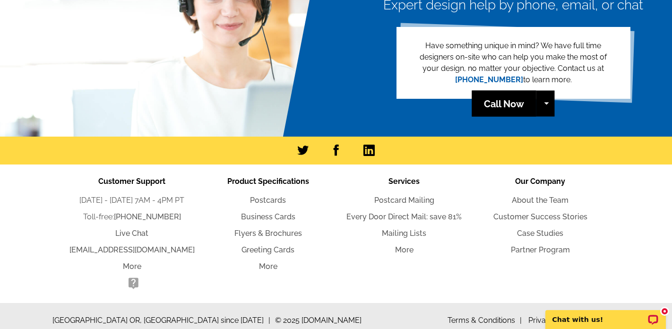
scroll to position [360, 0]
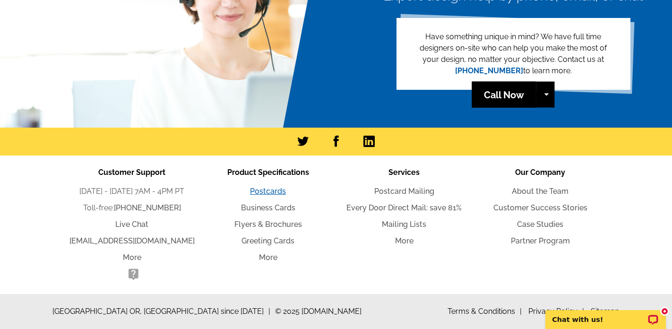
click at [278, 191] on link "Postcards" at bounding box center [268, 191] width 36 height 9
click at [394, 209] on link "Every Door Direct Mail: save 81%" at bounding box center [403, 207] width 115 height 9
click at [275, 191] on link "Postcards" at bounding box center [268, 191] width 36 height 9
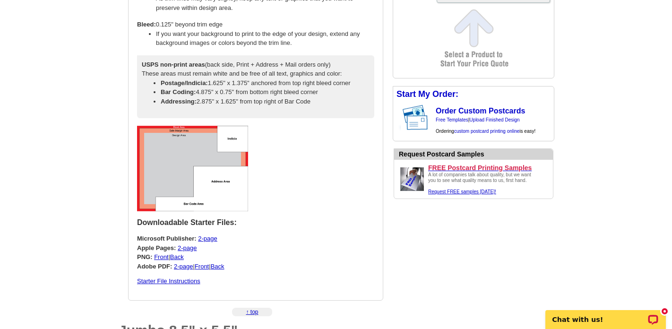
scroll to position [654, 0]
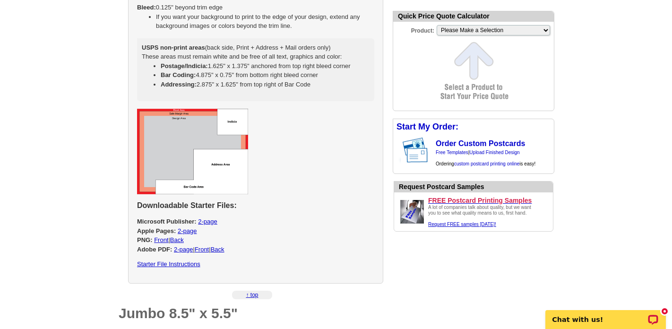
click at [190, 263] on link "Starter File Instructions" at bounding box center [168, 263] width 63 height 7
select select "1"
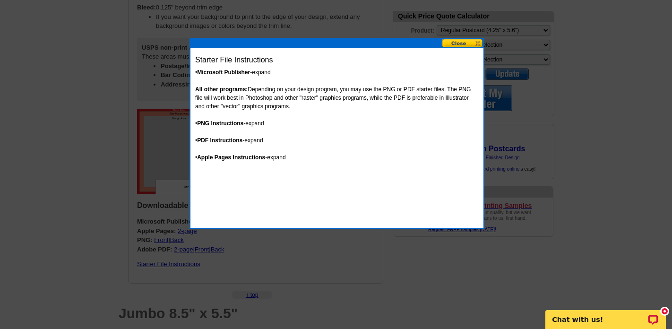
click at [469, 43] on button at bounding box center [463, 43] width 42 height 9
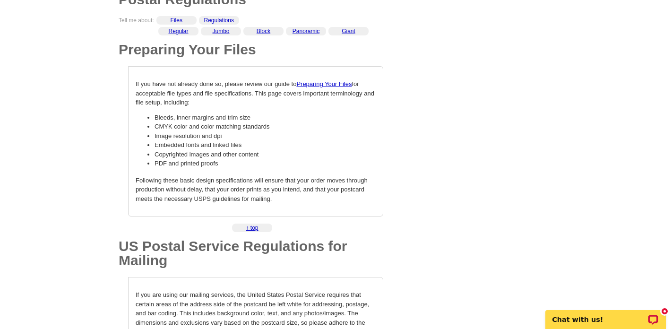
scroll to position [0, 0]
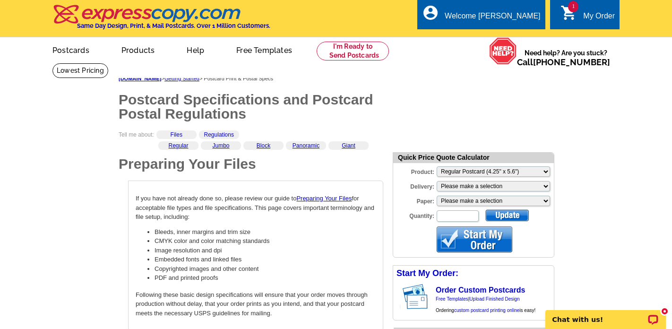
click at [579, 9] on div "1 shopping_cart My Order" at bounding box center [584, 15] width 69 height 30
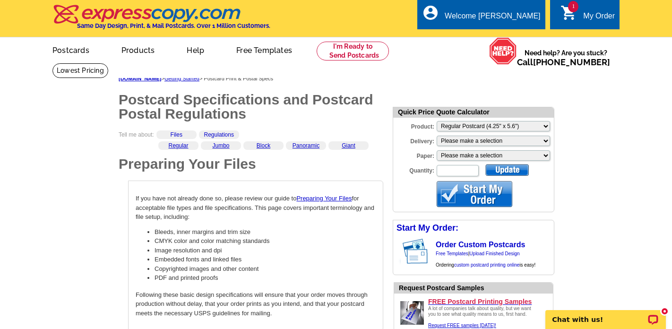
click at [581, 20] on link "1 shopping_cart My Order" at bounding box center [587, 16] width 54 height 12
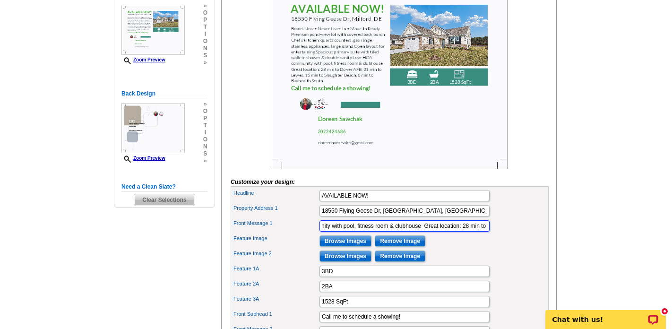
scroll to position [0, 926]
drag, startPoint x: 321, startPoint y: 241, endPoint x: 527, endPoint y: 261, distance: 206.6
click at [528, 252] on div "Headline AVAILABLE NOW! Property Address 1 [STREET_ADDRESS] Front Message 1 Fea…" at bounding box center [390, 271] width 318 height 170
drag, startPoint x: 481, startPoint y: 241, endPoint x: 528, endPoint y: 1, distance: 243.7
click at [0, 0] on main "Need Help? call [PHONE_NUMBER], chat with support, or have our designers make s…" at bounding box center [336, 245] width 672 height 719
